Goal: Navigation & Orientation: Find specific page/section

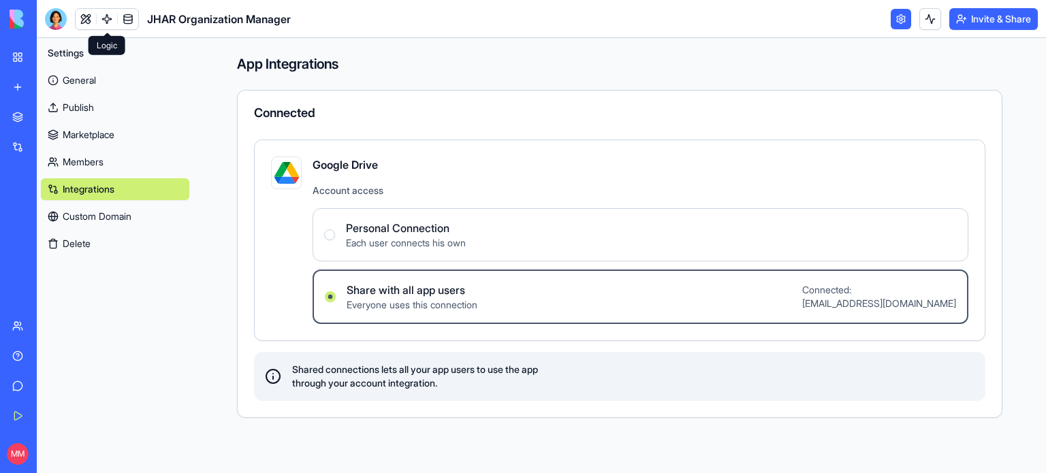
click at [105, 21] on link at bounding box center [107, 19] width 20 height 20
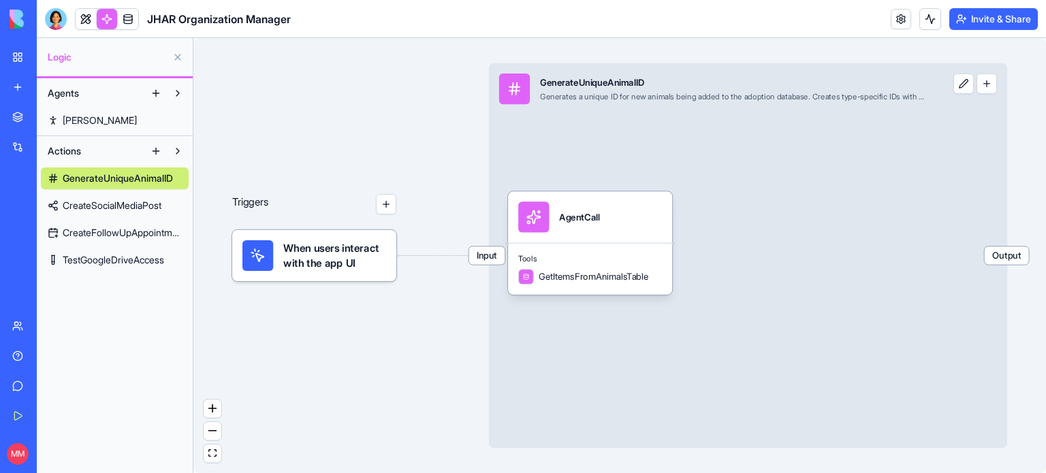
click at [71, 119] on span "[PERSON_NAME]" at bounding box center [100, 121] width 74 height 14
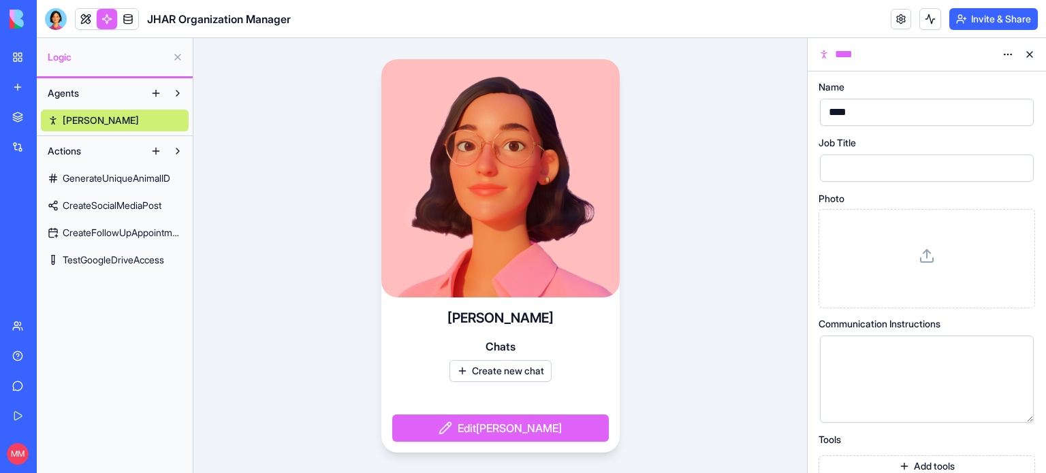
click at [123, 27] on link at bounding box center [128, 19] width 20 height 20
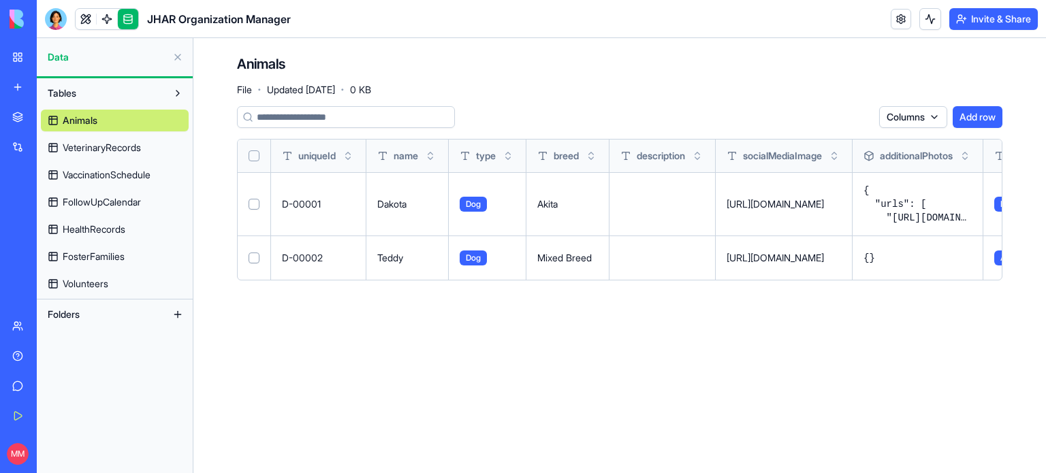
click at [97, 142] on span "VeterinaryRecords" at bounding box center [102, 148] width 78 height 14
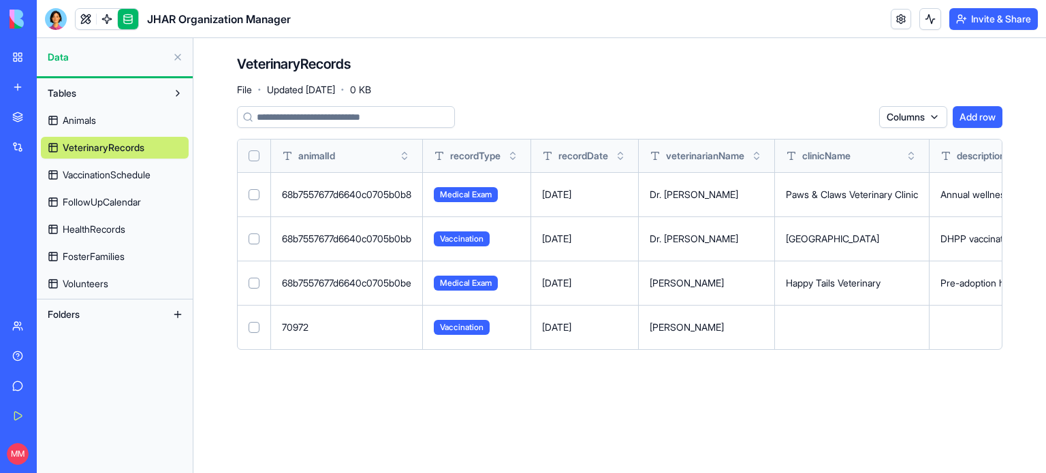
click at [104, 124] on link "Animals" at bounding box center [115, 121] width 148 height 22
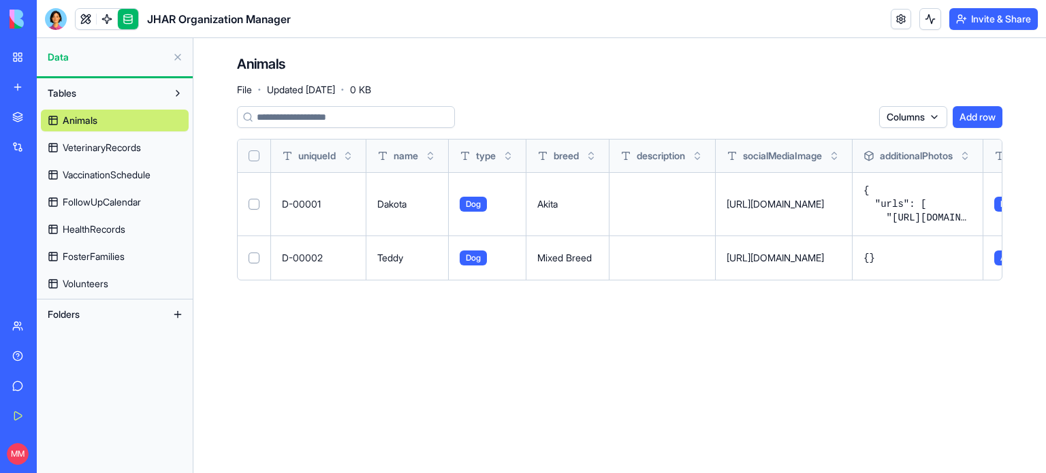
click at [141, 141] on span "VeterinaryRecords" at bounding box center [102, 148] width 78 height 14
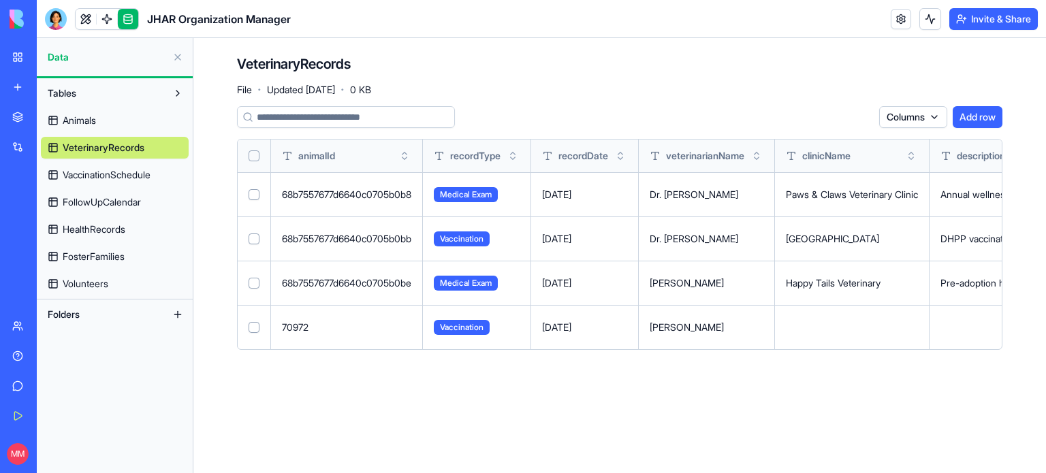
click at [111, 231] on span "HealthRecords" at bounding box center [94, 230] width 63 height 14
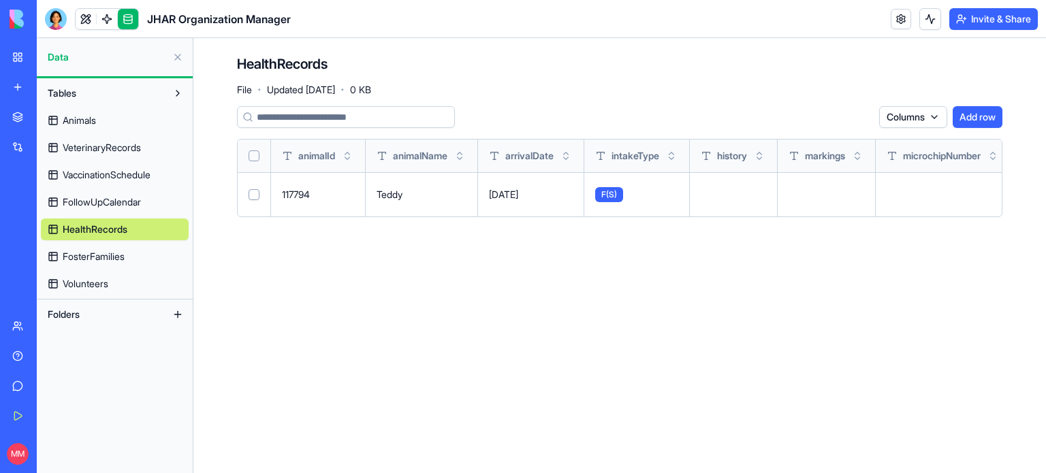
click at [108, 255] on span "FosterFamilies" at bounding box center [94, 257] width 62 height 14
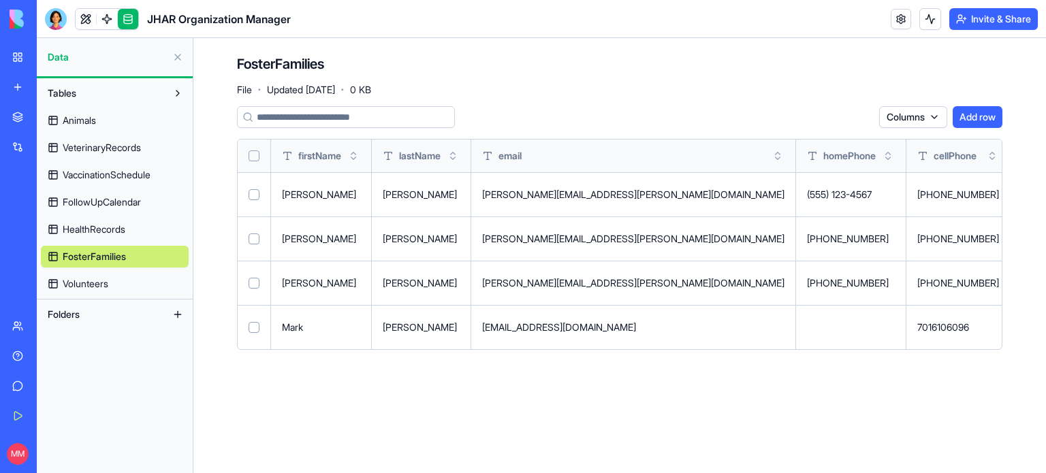
click at [98, 286] on span "Volunteers" at bounding box center [86, 284] width 46 height 14
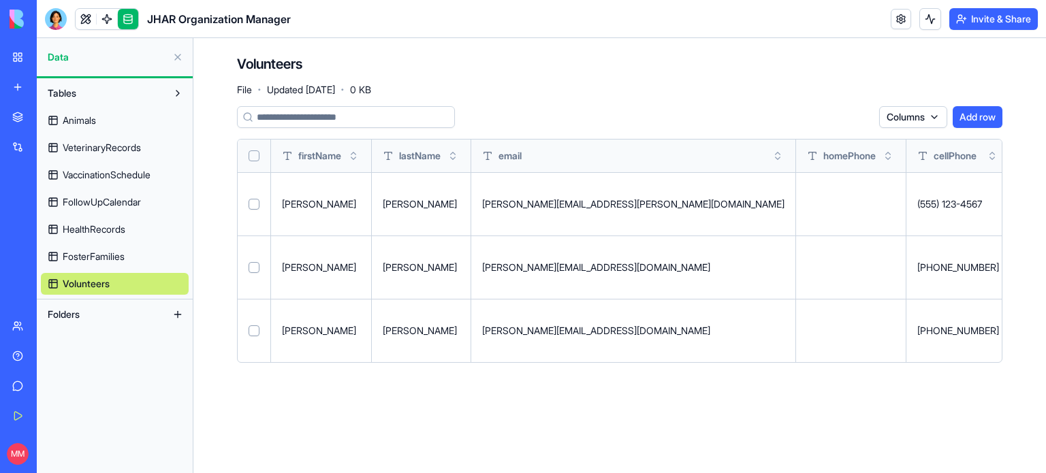
click at [84, 121] on span "Animals" at bounding box center [79, 121] width 33 height 14
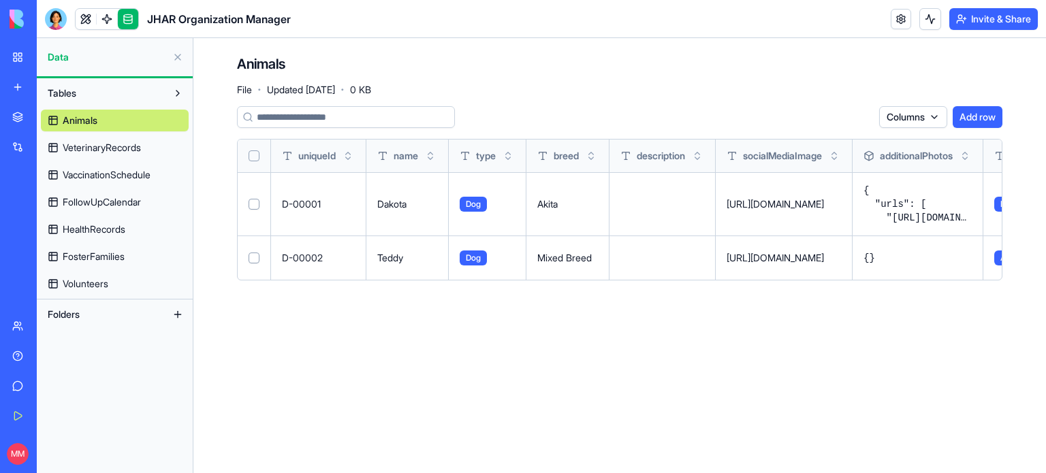
click at [50, 60] on div "My Workspace" at bounding box center [42, 57] width 18 height 14
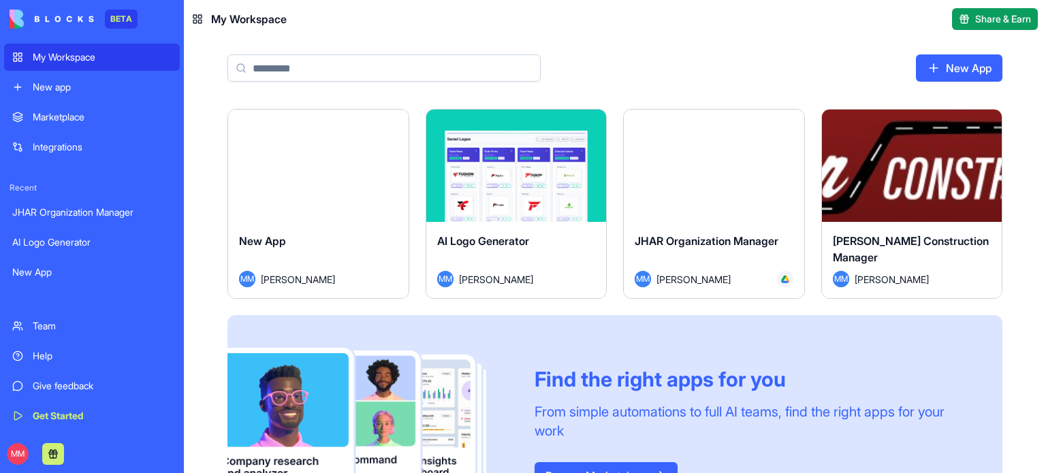
click at [74, 219] on link "JHAR Organization Manager" at bounding box center [92, 212] width 176 height 27
